Goal: Information Seeking & Learning: Learn about a topic

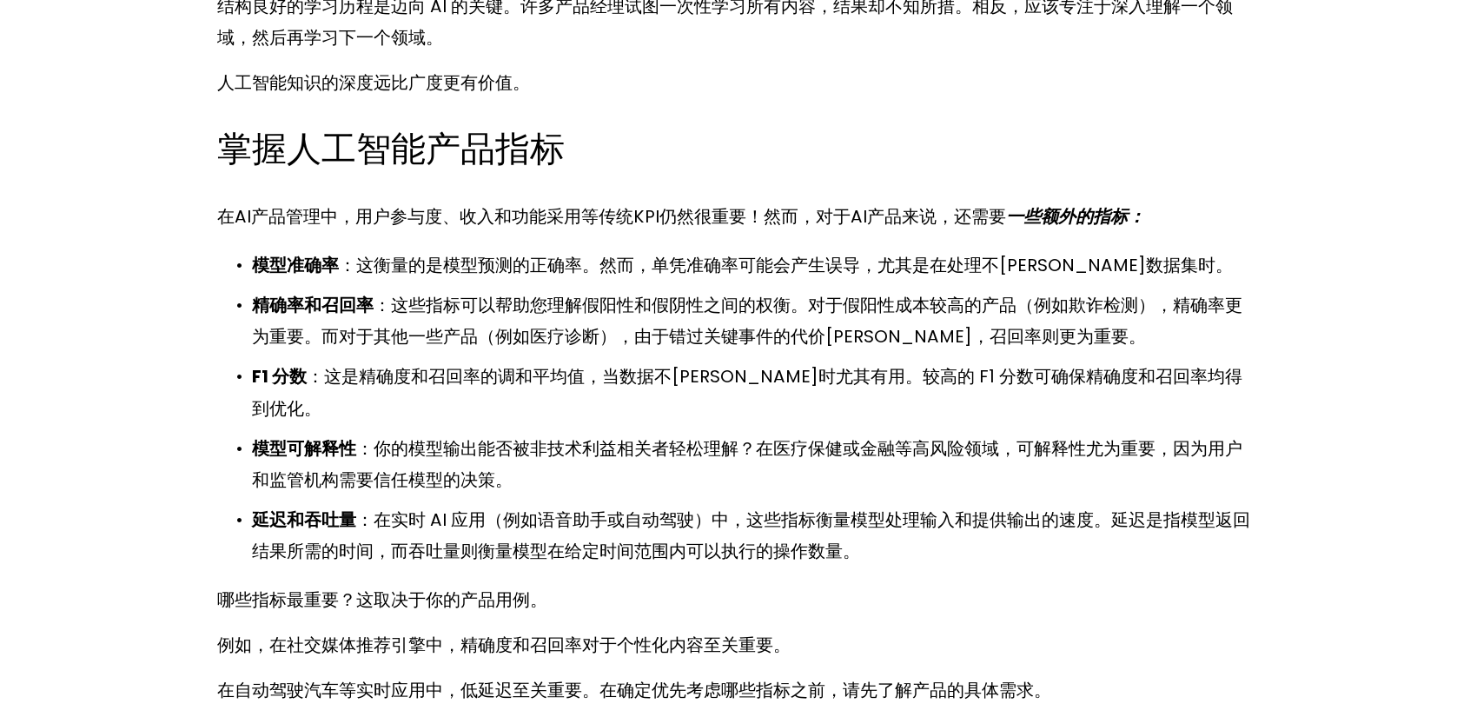
scroll to position [6794, 0]
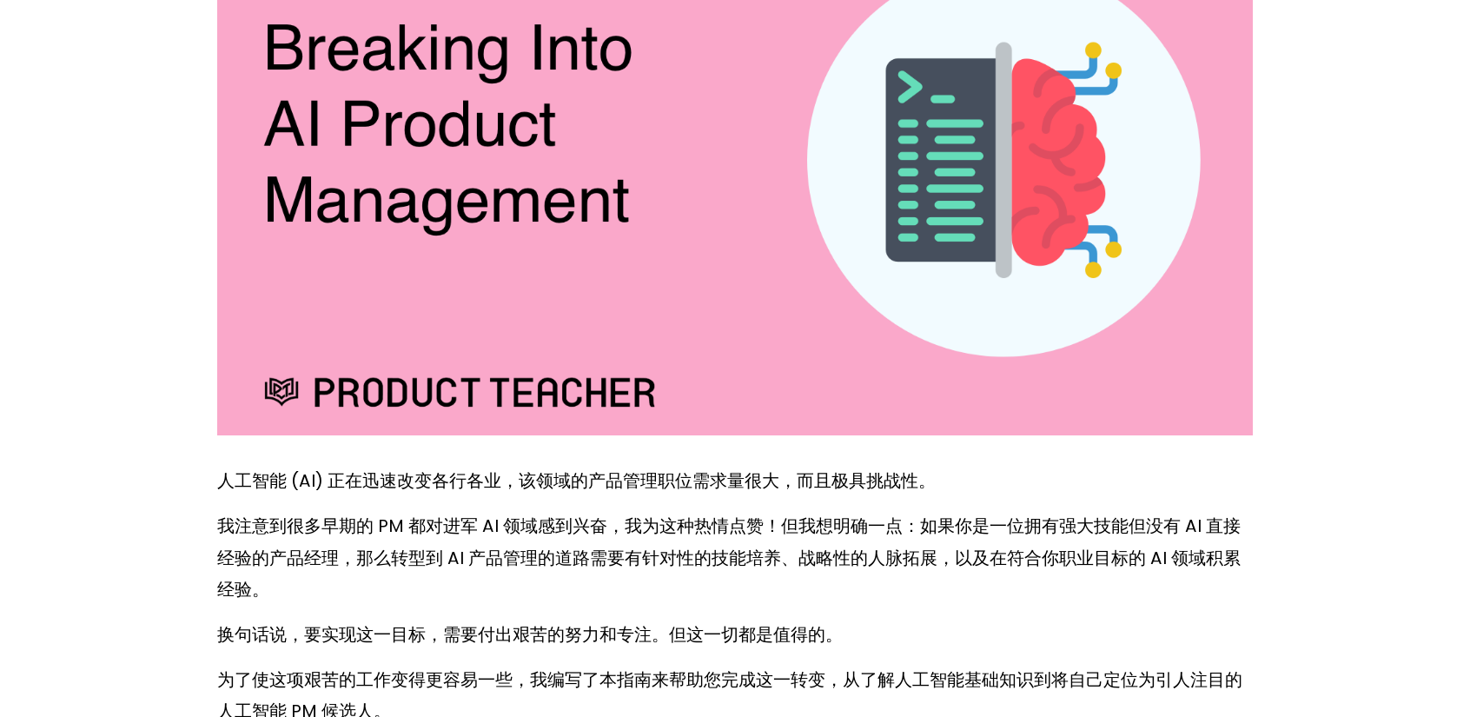
scroll to position [434, 0]
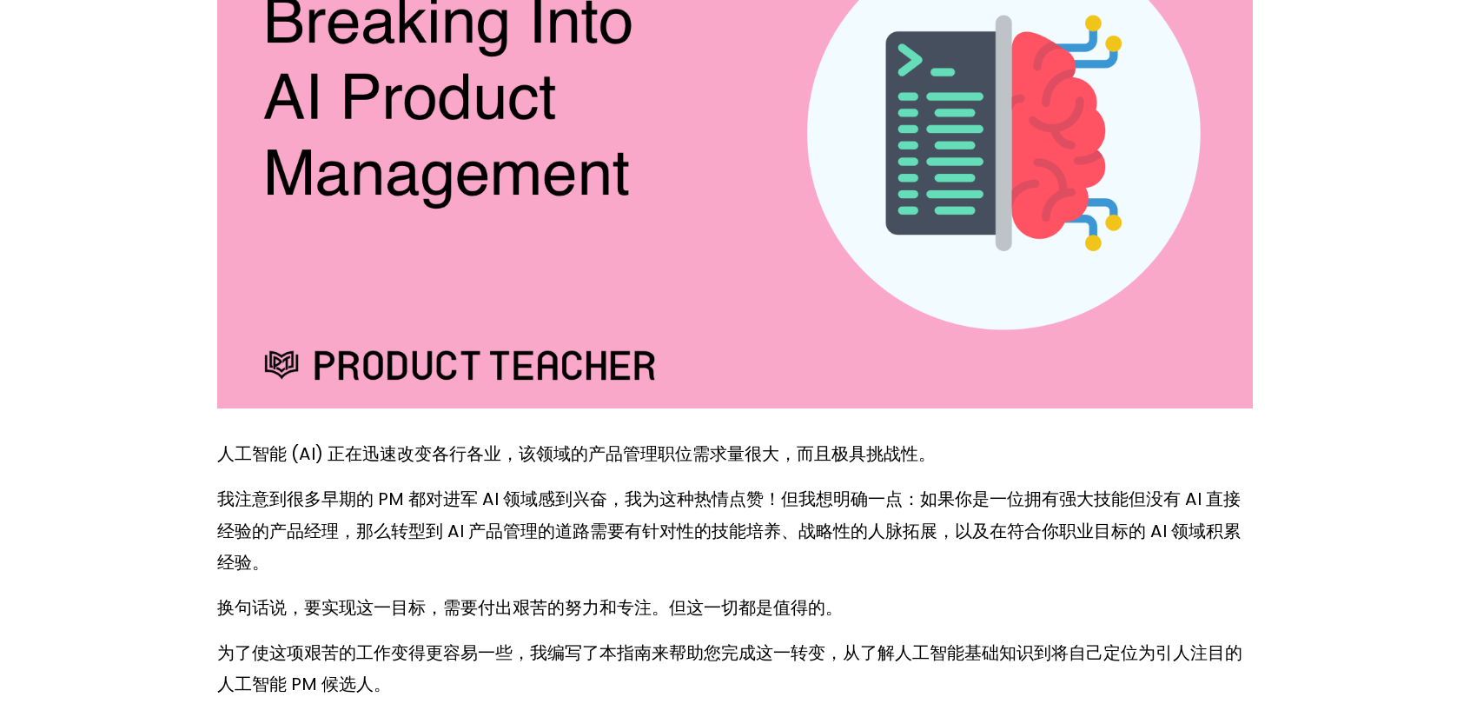
click at [1214, 517] on p "我注意到很多早期的 PM 都对进军 AI 领域感到兴奋，我为这种热情点赞！但我想明确一点：如果你是一位拥有强大技能但没有 AI 直接经验的产品经理，那么转型到…" at bounding box center [735, 530] width 1036 height 94
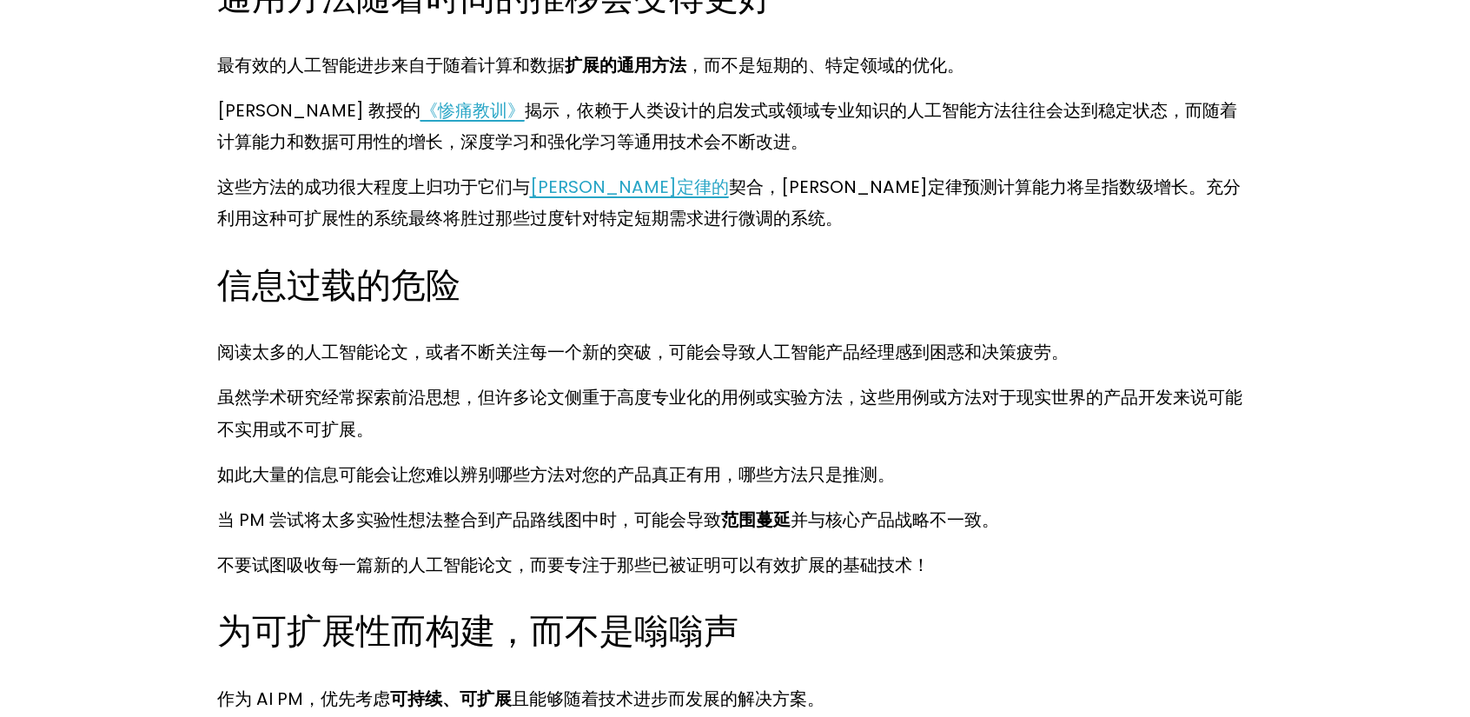
scroll to position [14416, 0]
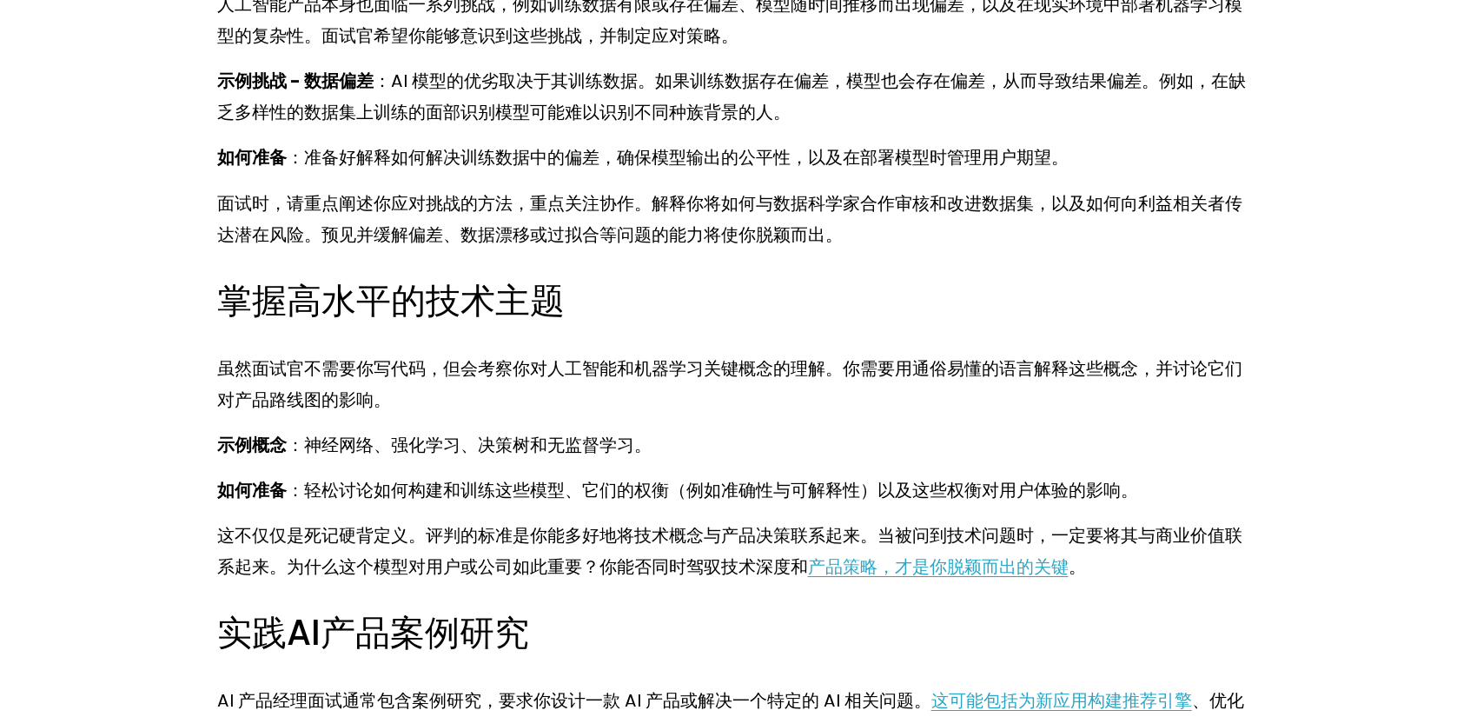
scroll to position [12821, 0]
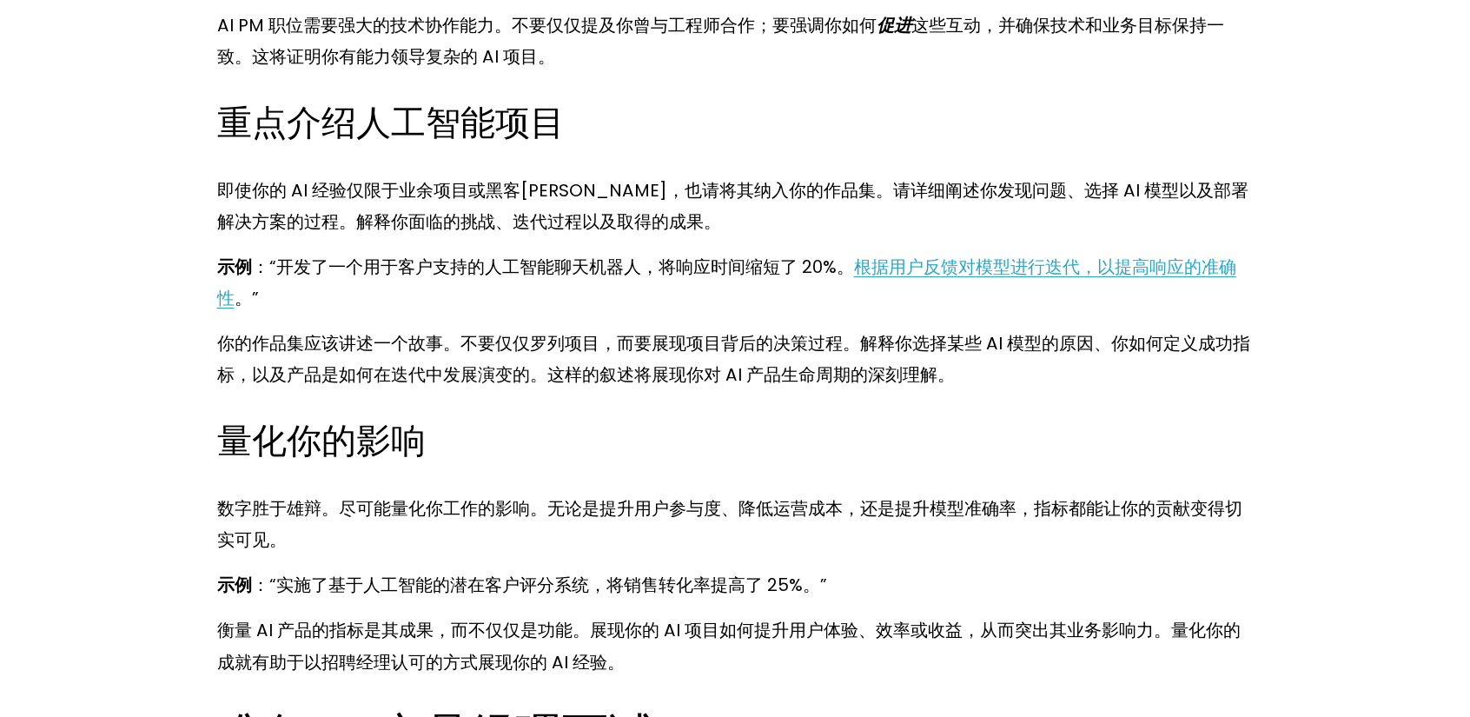
scroll to position [11727, 0]
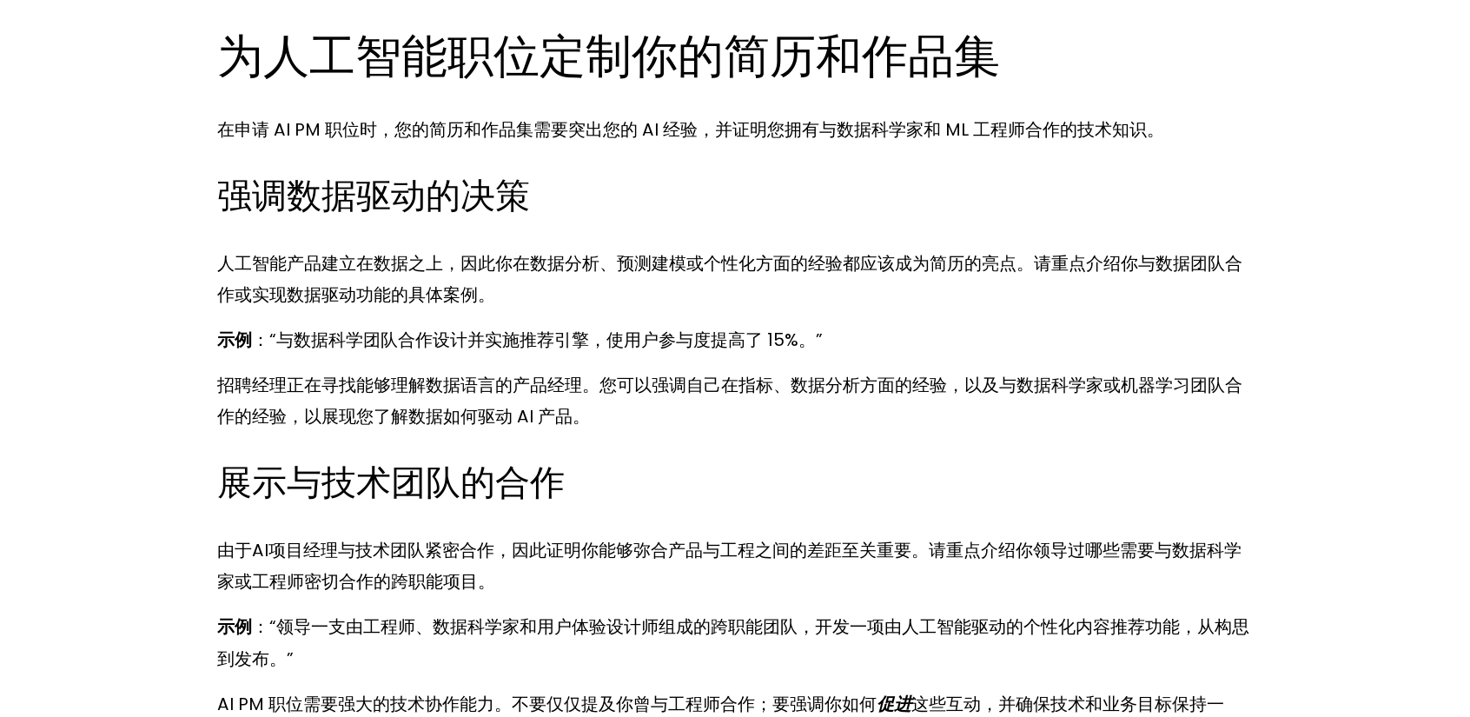
scroll to position [11032, 0]
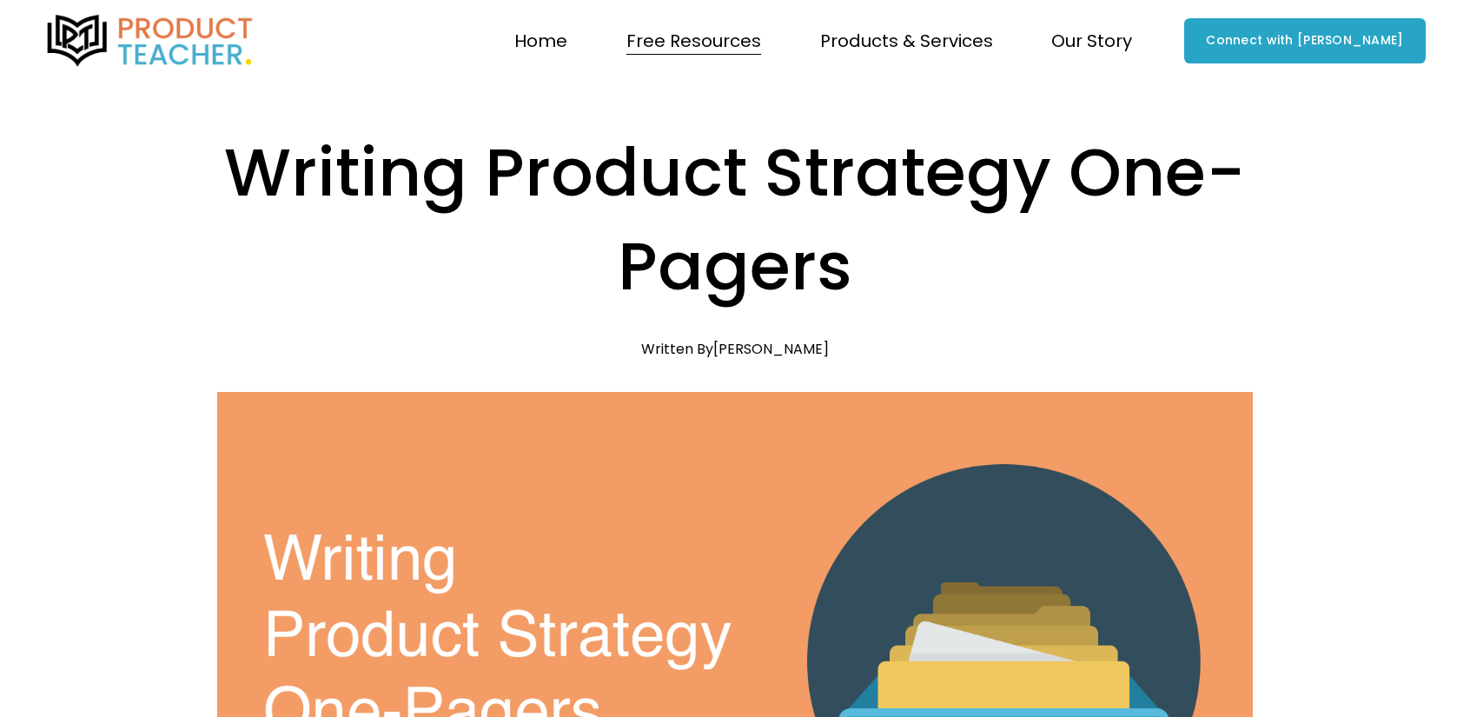
drag, startPoint x: 214, startPoint y: 218, endPoint x: 45, endPoint y: 329, distance: 201.9
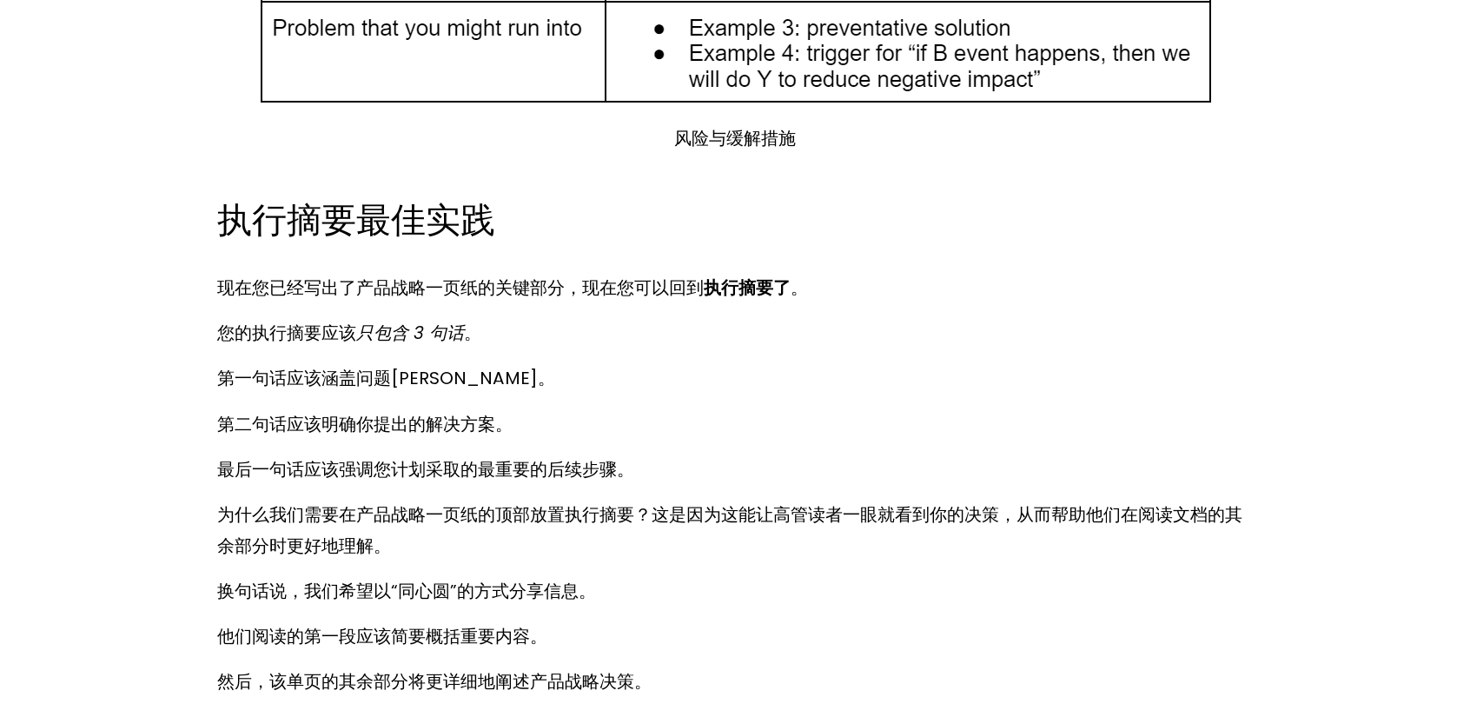
scroll to position [8557, 0]
